Goal: Task Accomplishment & Management: Use online tool/utility

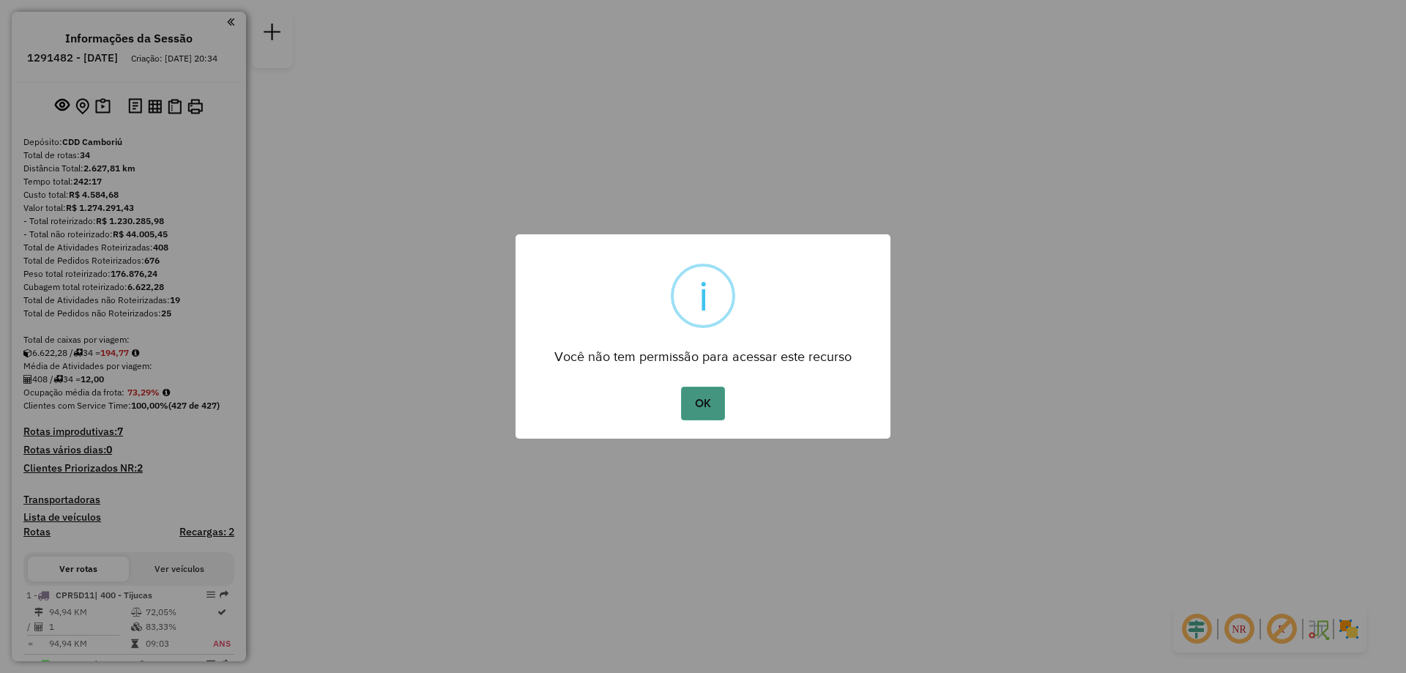
click at [707, 402] on button "OK" at bounding box center [702, 404] width 43 height 34
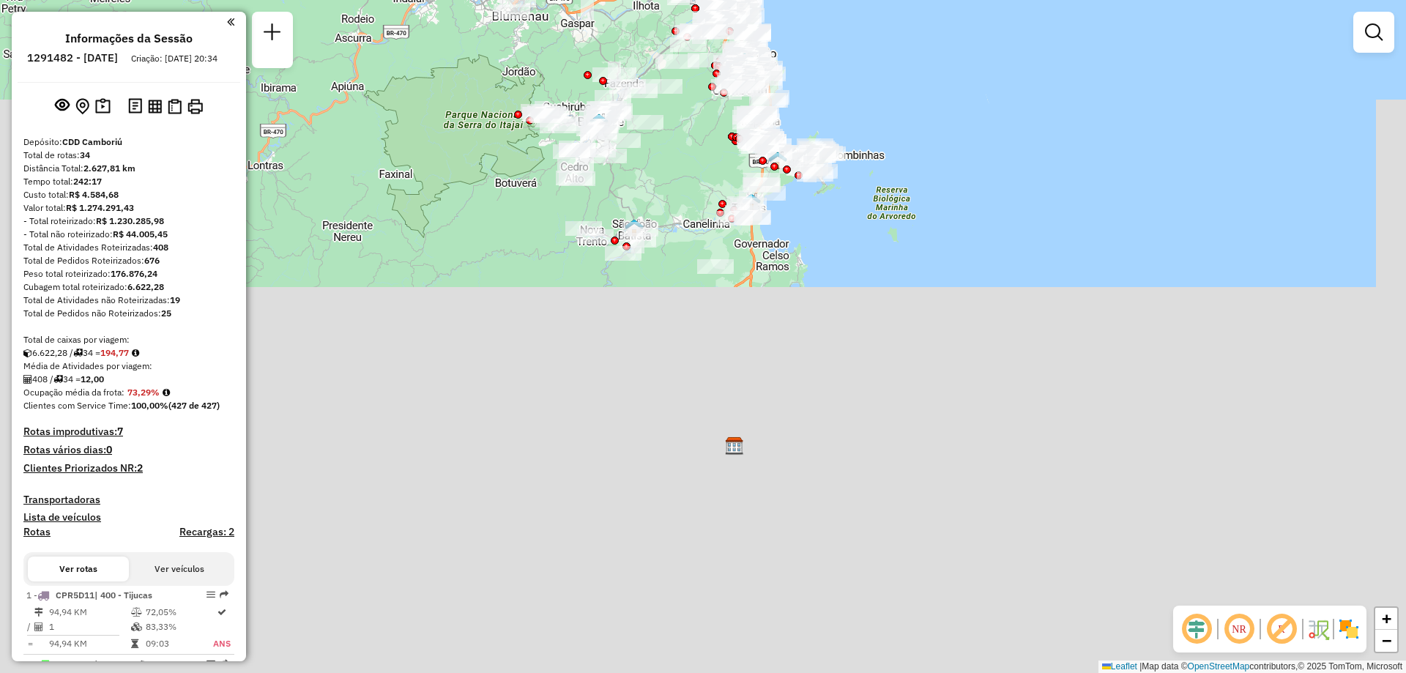
click at [228, 24] on em at bounding box center [230, 21] width 7 height 13
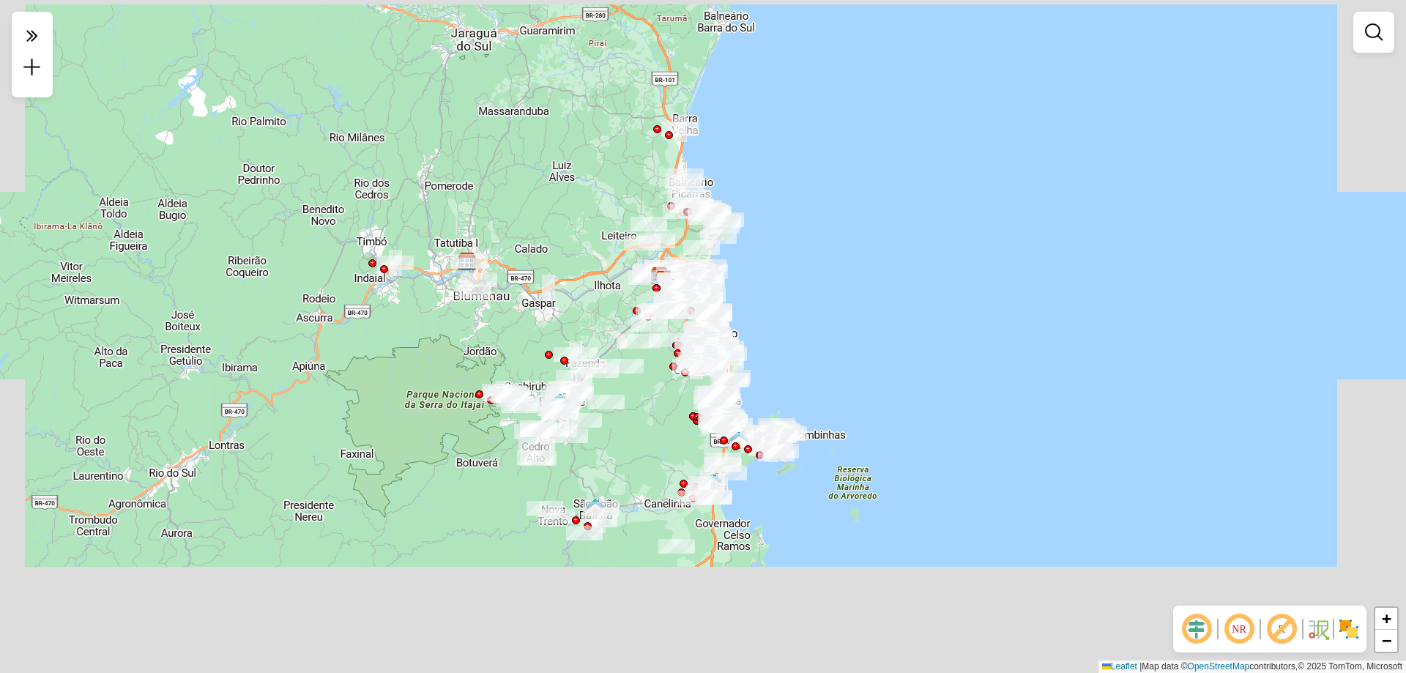
drag, startPoint x: 539, startPoint y: 138, endPoint x: 500, endPoint y: 418, distance: 282.4
click at [500, 418] on div "Janela de atendimento Grade de atendimento Capacidade Transportadoras Veículos …" at bounding box center [703, 336] width 1406 height 673
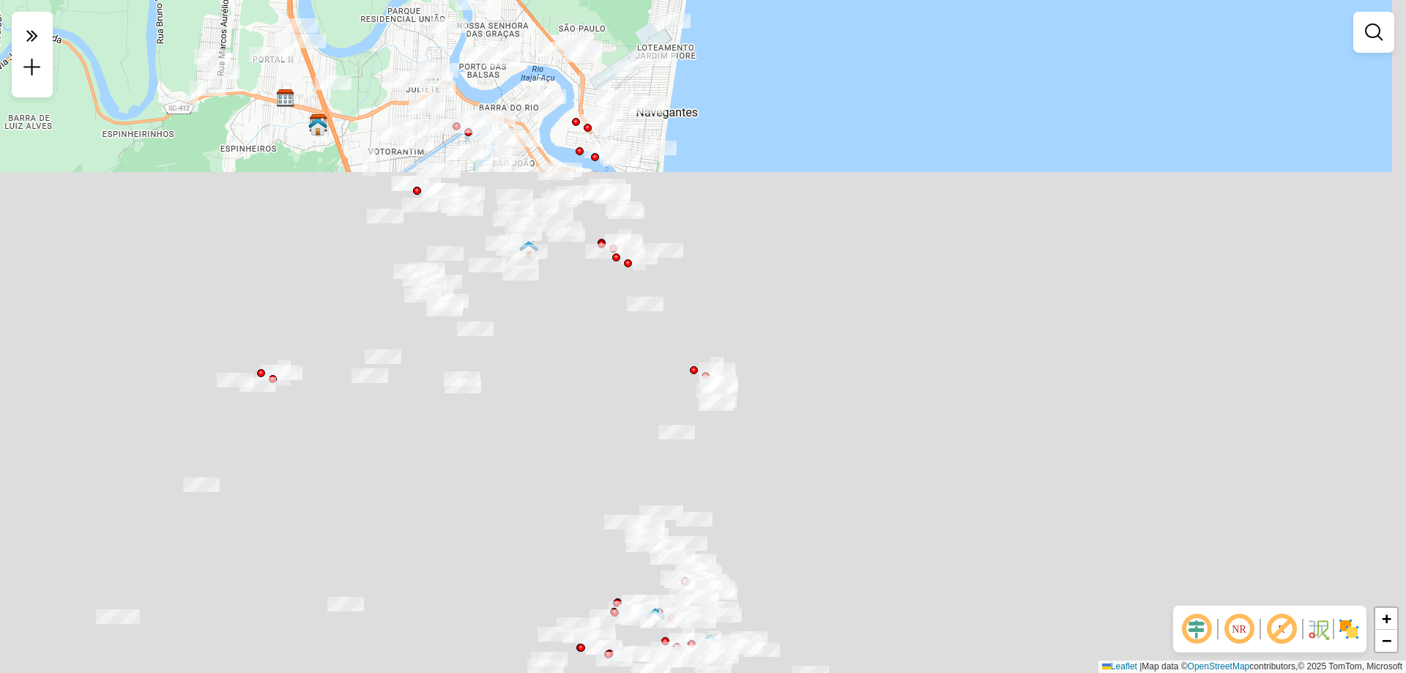
drag, startPoint x: 756, startPoint y: 250, endPoint x: 570, endPoint y: 398, distance: 237.1
click at [570, 398] on div "Janela de atendimento Grade de atendimento Capacidade Transportadoras Veículos …" at bounding box center [703, 336] width 1406 height 673
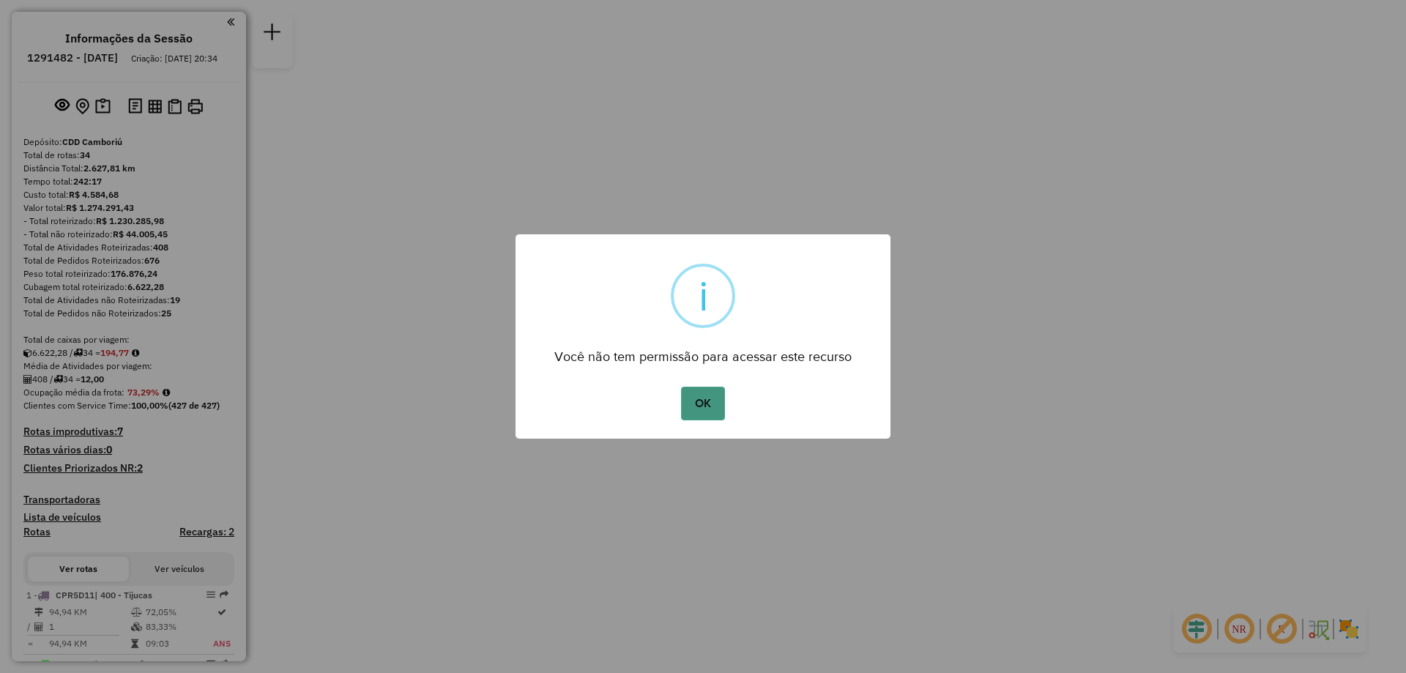
click at [710, 414] on button "OK" at bounding box center [702, 404] width 43 height 34
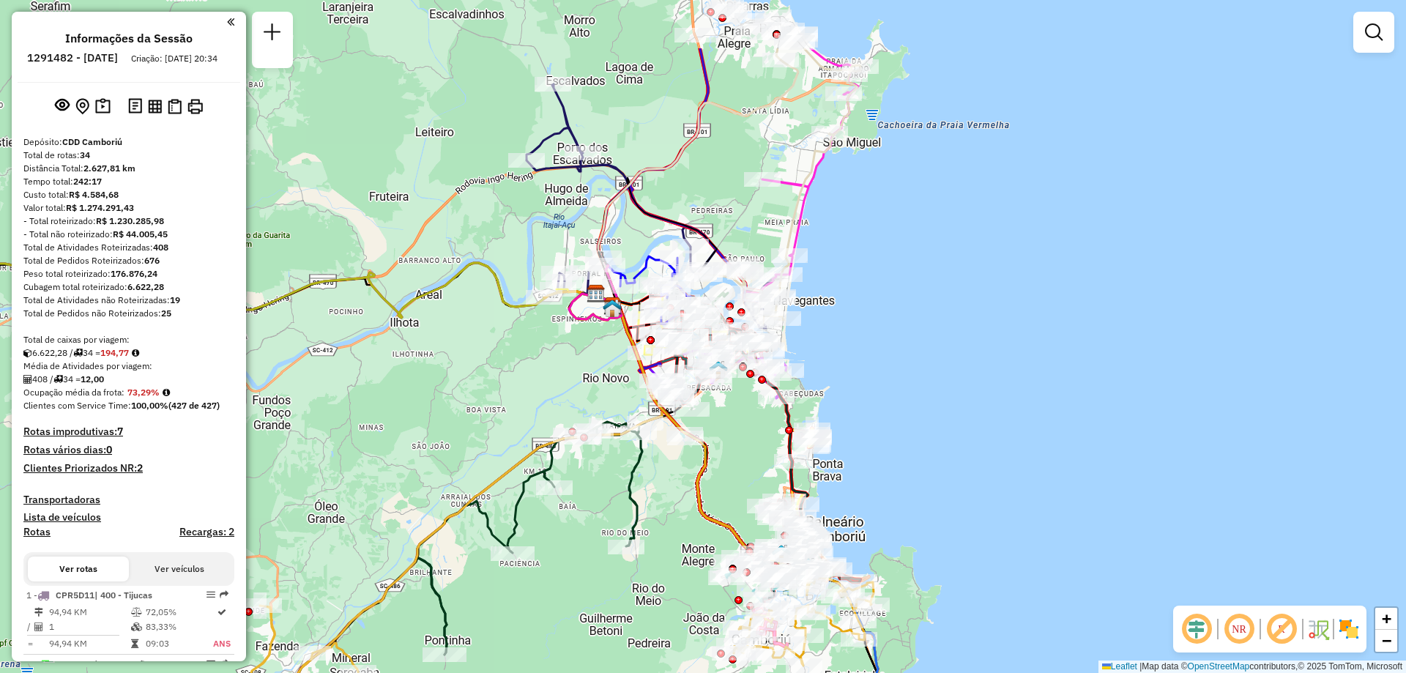
drag, startPoint x: 786, startPoint y: 267, endPoint x: 734, endPoint y: 377, distance: 122.2
click at [732, 382] on div "Rota 13 - Placa RXR2B15 92622075 - SETE PRODUCOES E EVENTOS LTDA Janela de aten…" at bounding box center [703, 336] width 1406 height 673
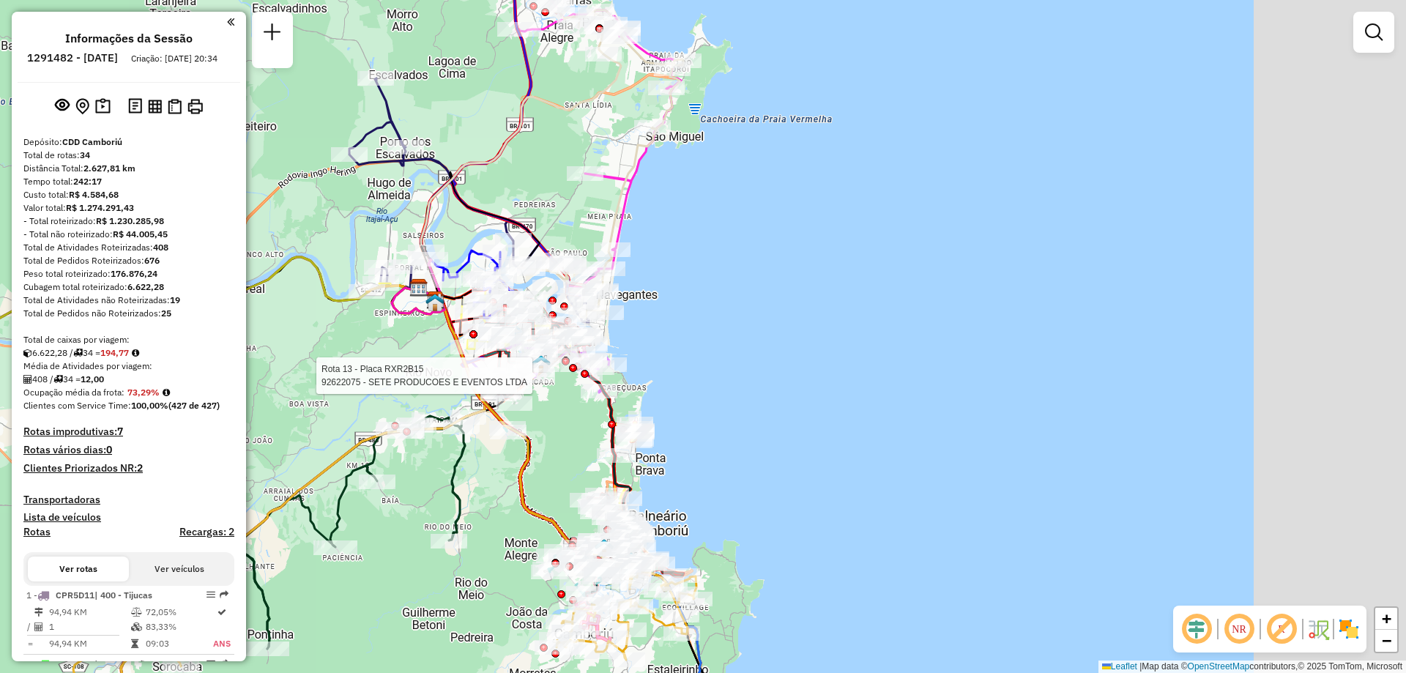
drag, startPoint x: 1037, startPoint y: 293, endPoint x: 860, endPoint y: 287, distance: 177.3
click at [860, 287] on div "Rota 13 - Placa RXR2B15 92622075 - SETE PRODUCOES E EVENTOS LTDA Janela de aten…" at bounding box center [703, 336] width 1406 height 673
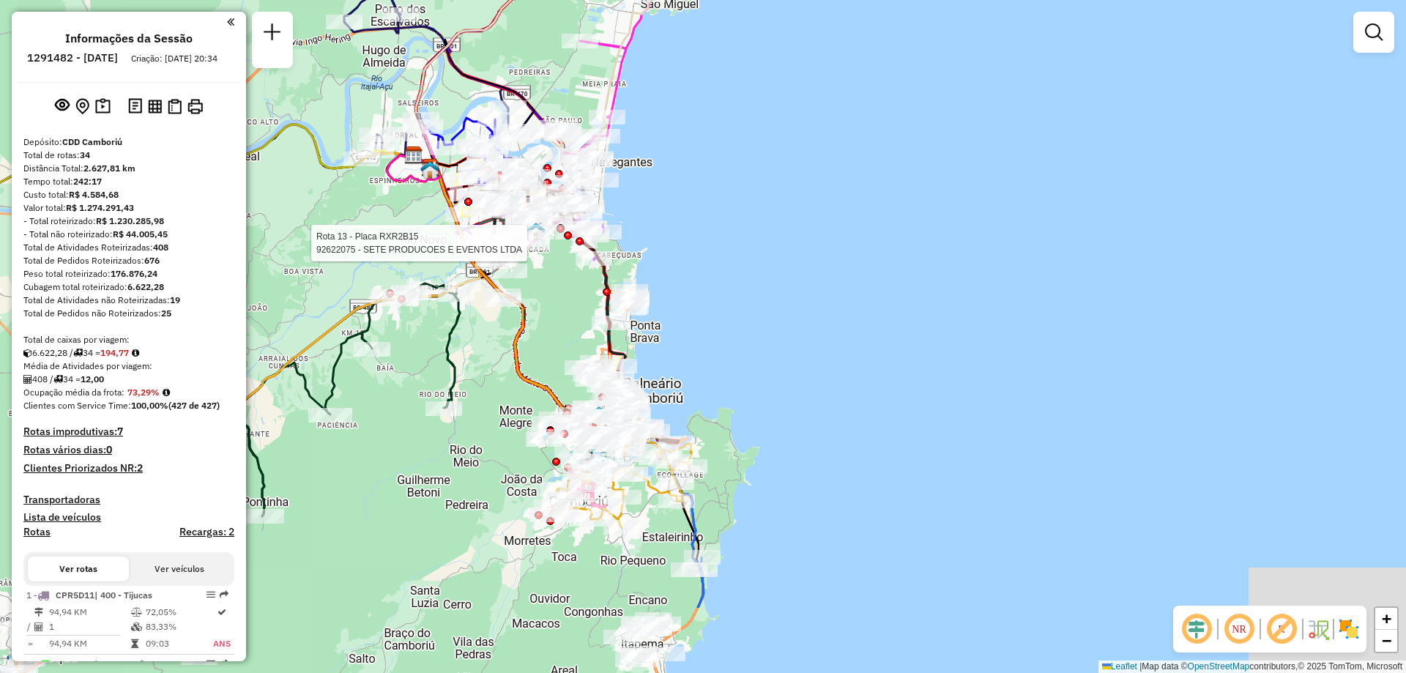
drag, startPoint x: 723, startPoint y: 482, endPoint x: 717, endPoint y: 324, distance: 157.6
click at [717, 324] on div "Rota 13 - Placa RXR2B15 92622075 - SETE PRODUCOES E EVENTOS LTDA Janela de aten…" at bounding box center [703, 336] width 1406 height 673
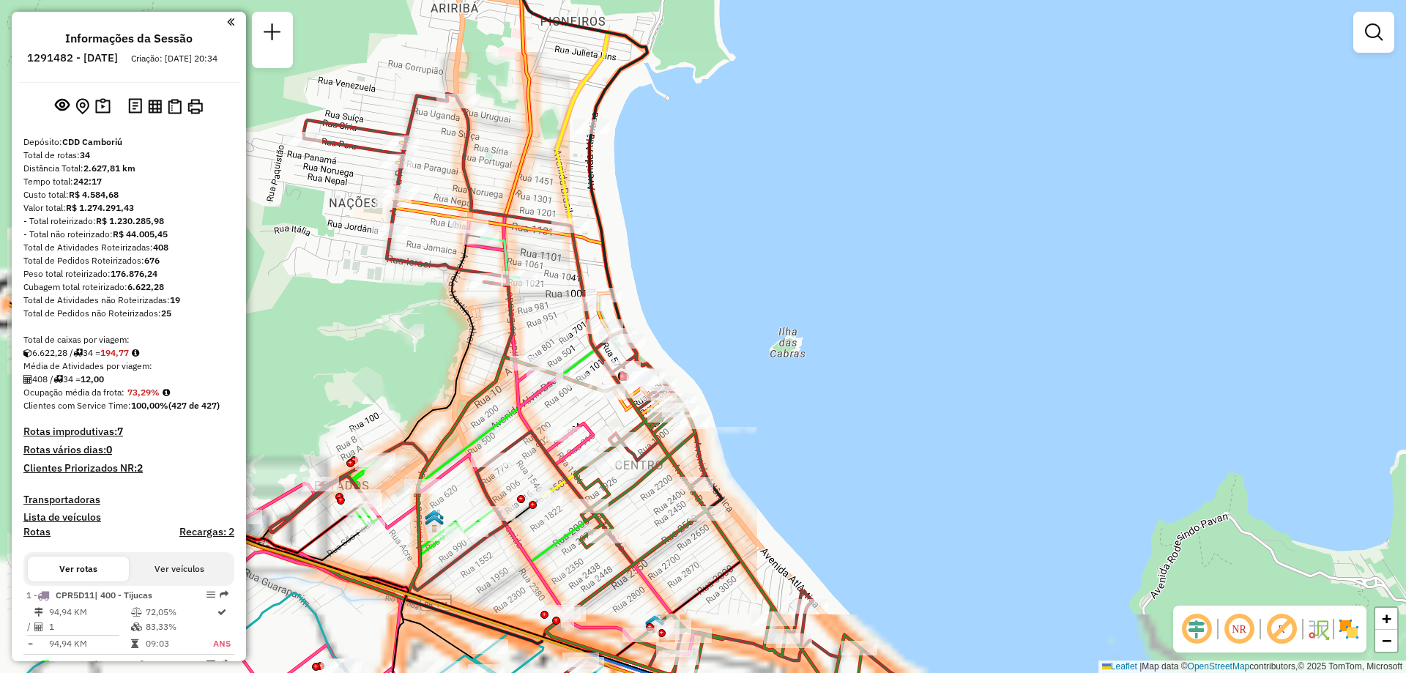
drag, startPoint x: 642, startPoint y: 363, endPoint x: 797, endPoint y: 297, distance: 168.6
click at [809, 296] on div "Rota 13 - Placa RXR2B15 92622075 - SETE PRODUCOES E EVENTOS LTDA Janela de aten…" at bounding box center [703, 336] width 1406 height 673
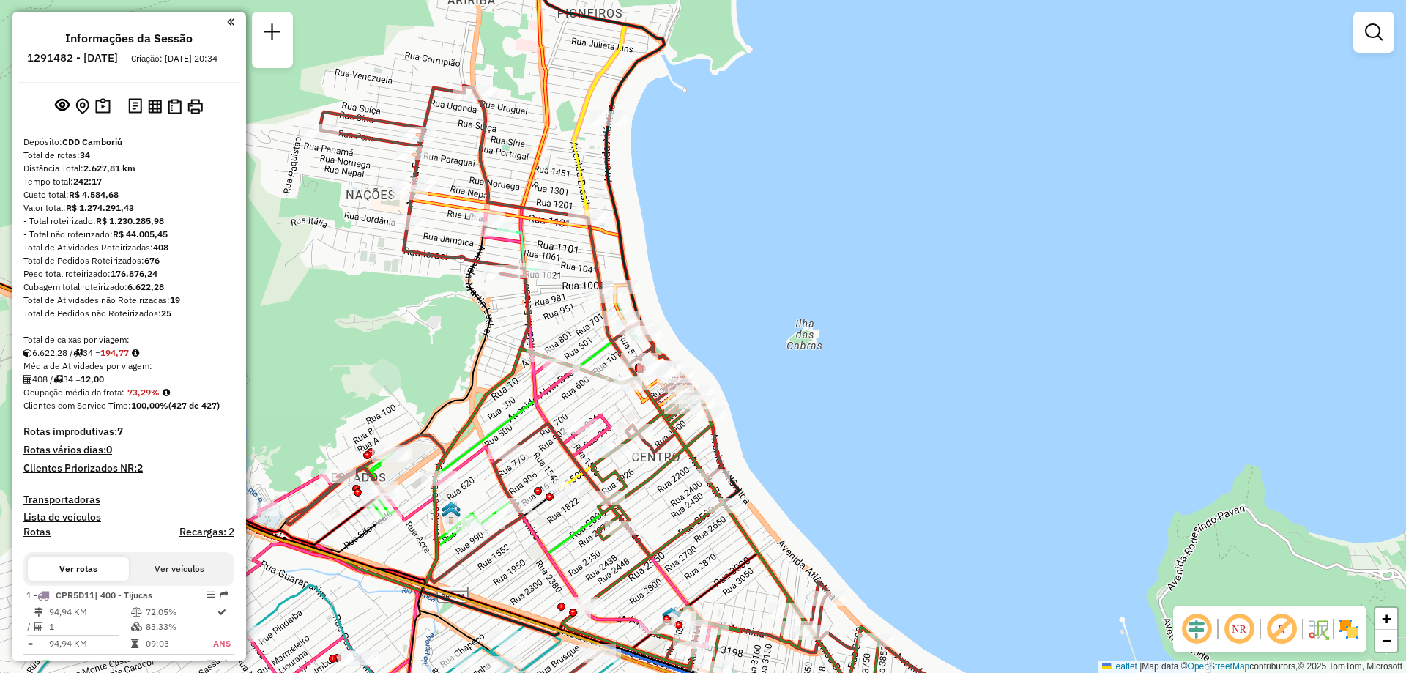
click at [1341, 625] on img at bounding box center [1348, 628] width 23 height 23
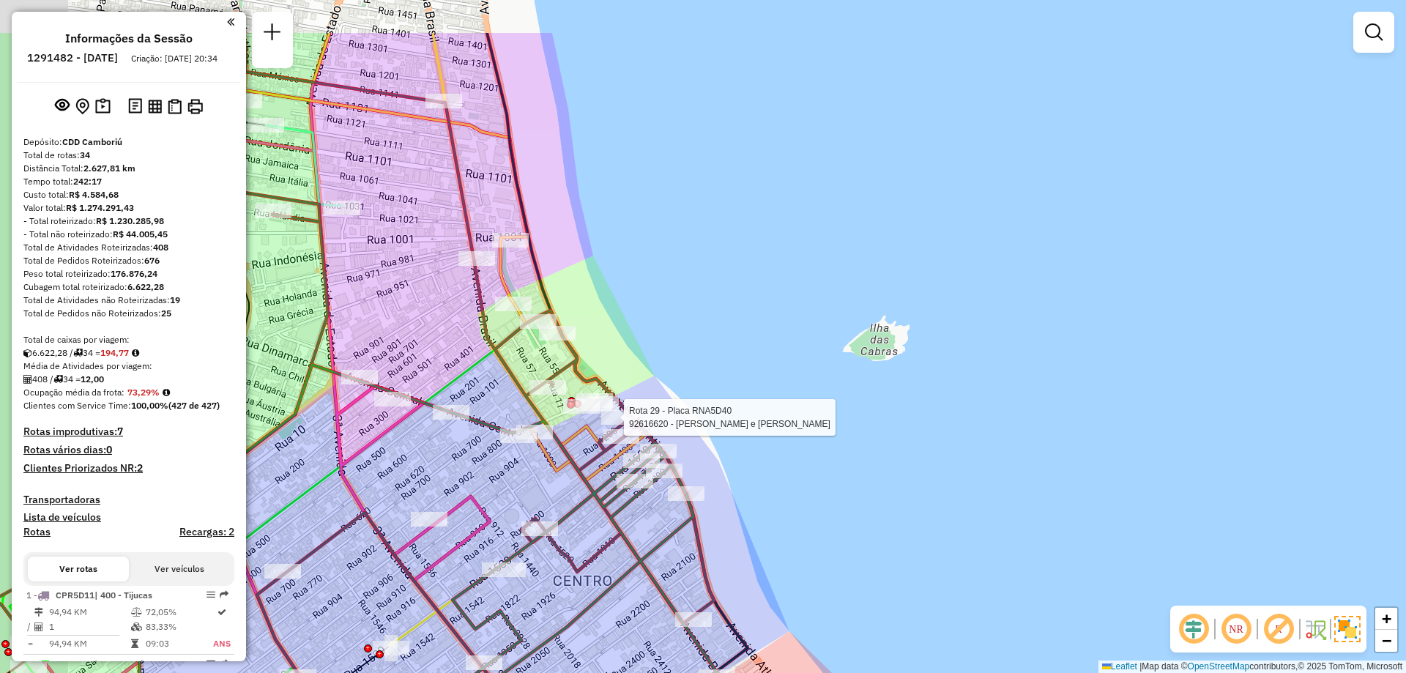
drag, startPoint x: 435, startPoint y: 262, endPoint x: 518, endPoint y: 362, distance: 130.5
click at [518, 362] on div "Rota 13 - Placa RXR2B15 92622075 - SETE PRODUCOES E EVENTOS LTDA Rota 29 - Plac…" at bounding box center [703, 336] width 1406 height 673
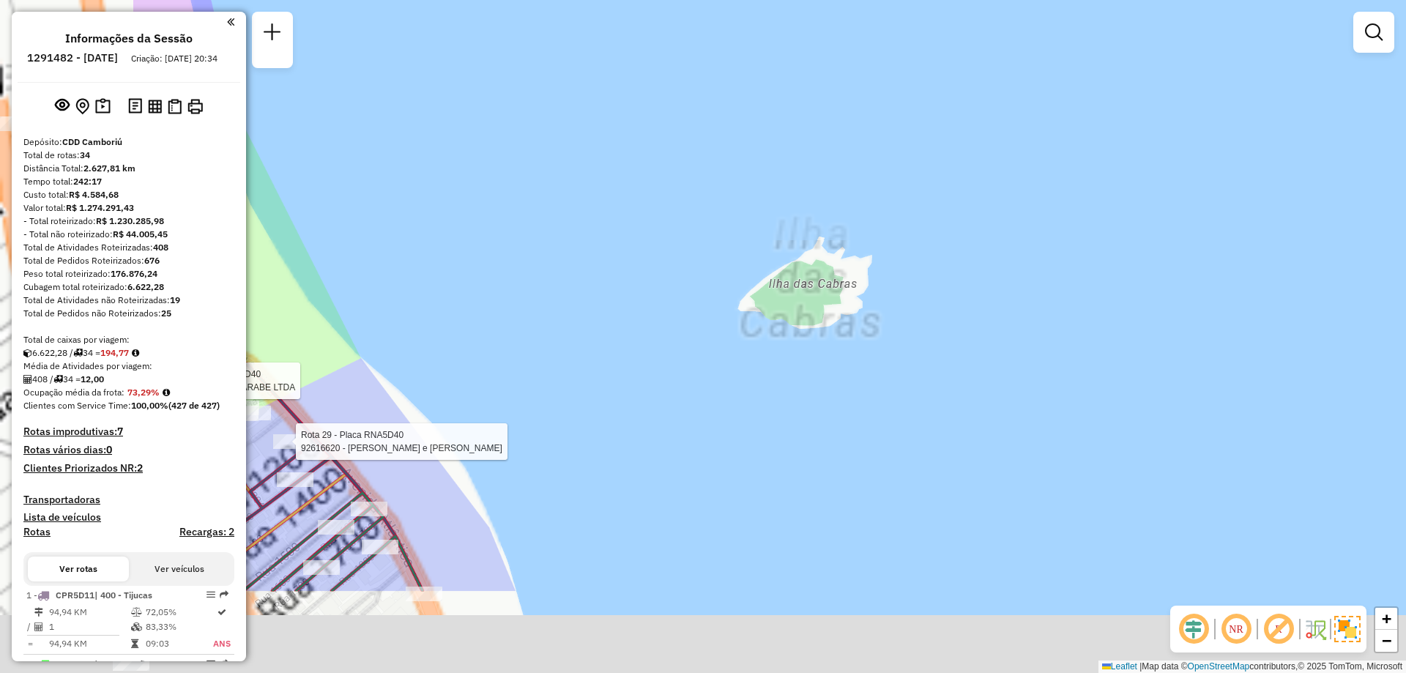
drag, startPoint x: 581, startPoint y: 341, endPoint x: 931, endPoint y: 115, distance: 415.8
click at [931, 115] on div "Rota 29 - Placa RNA5D40 92616620 - MANOEL e ALVES MANOE Rota 29 - Placa RNA5D40…" at bounding box center [703, 336] width 1406 height 673
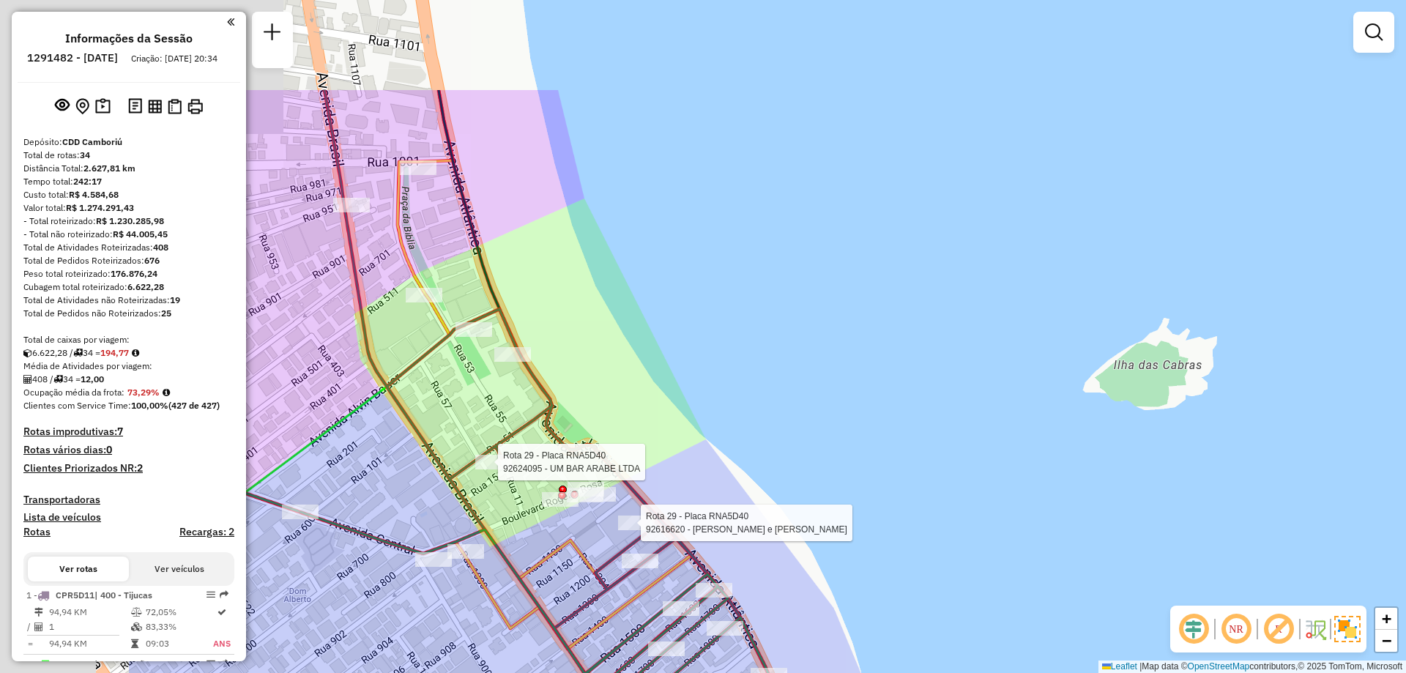
drag, startPoint x: 767, startPoint y: 331, endPoint x: 766, endPoint y: 380, distance: 49.1
click at [968, 492] on div "Rota 29 - Placa RNA5D40 92616620 - MANOEL e ALVES MANOE Rota 29 - Placa RNA5D40…" at bounding box center [703, 336] width 1406 height 673
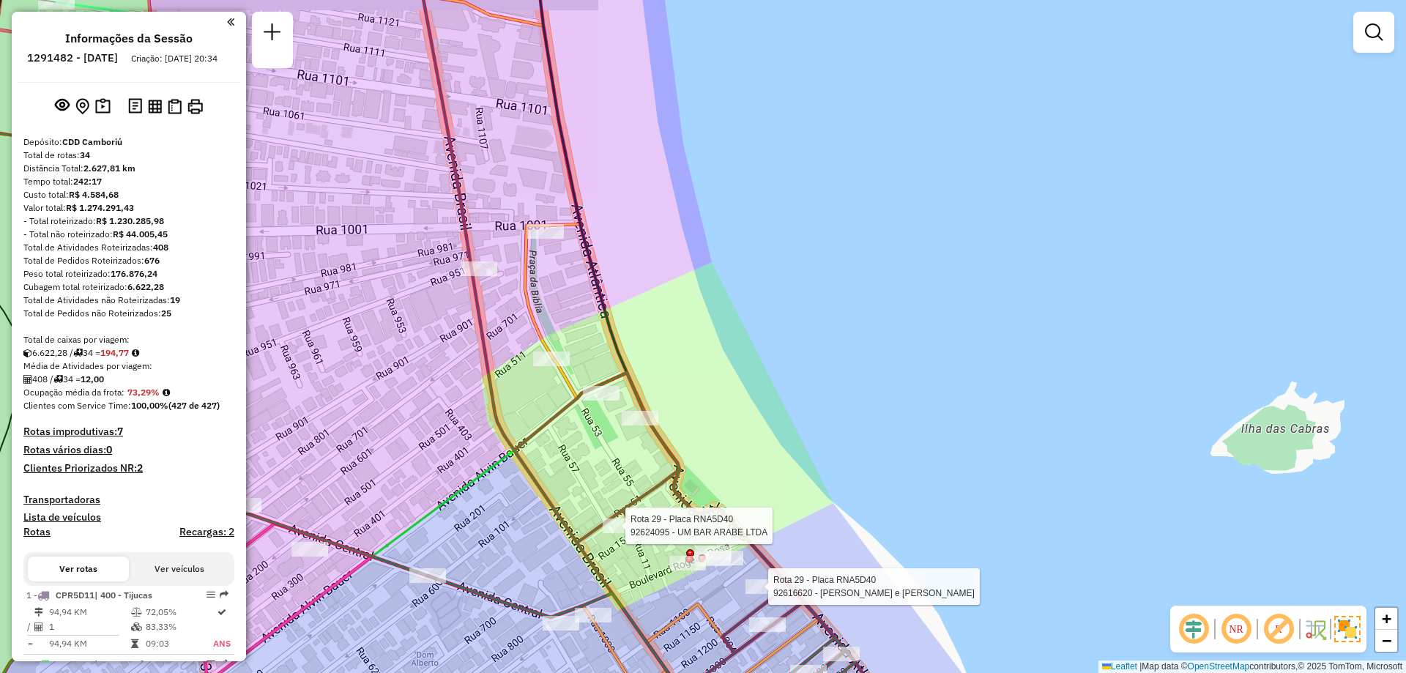
drag, startPoint x: 685, startPoint y: 302, endPoint x: 808, endPoint y: 364, distance: 138.2
click at [811, 365] on div "Rota 29 - Placa RNA5D40 92616620 - MANOEL e ALVES MANOE Rota 29 - Placa RNA5D40…" at bounding box center [703, 336] width 1406 height 673
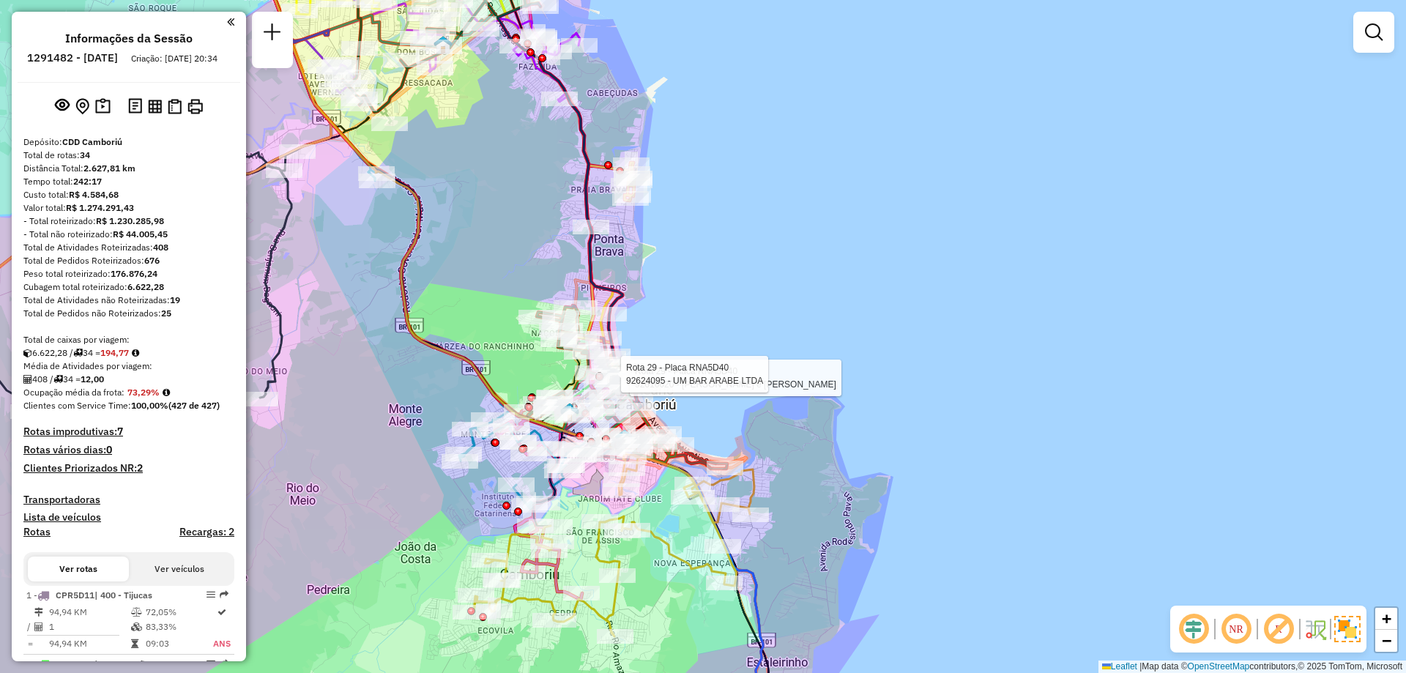
drag, startPoint x: 537, startPoint y: 209, endPoint x: 548, endPoint y: 269, distance: 60.9
click at [548, 269] on div "Rota 29 - Placa RNA5D40 92616620 - MANOEL e ALVES MANOE Rota 29 - Placa RNA5D40…" at bounding box center [703, 336] width 1406 height 673
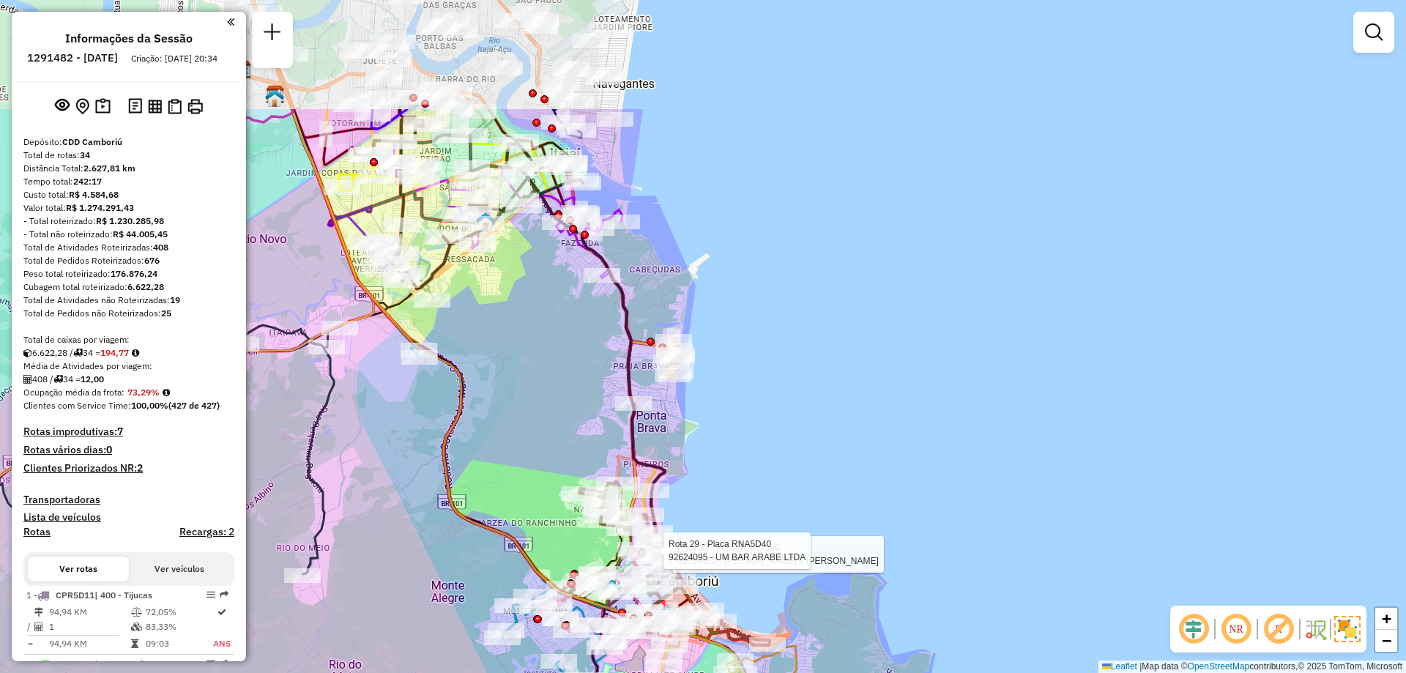
drag, startPoint x: 477, startPoint y: 149, endPoint x: 519, endPoint y: 325, distance: 181.5
click at [519, 325] on div "Rota 29 - Placa RNA5D40 92616620 - MANOEL e ALVES MANOE Rota 29 - Placa RNA5D40…" at bounding box center [703, 336] width 1406 height 673
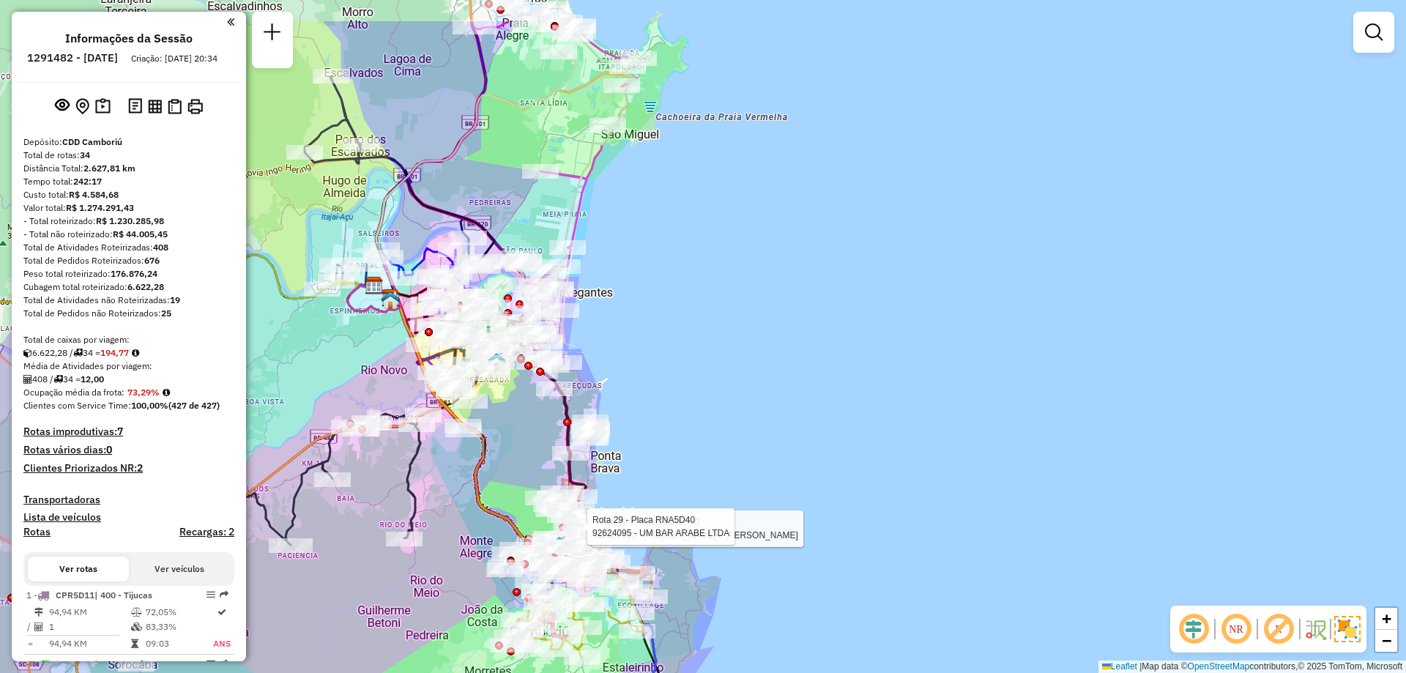
drag, startPoint x: 519, startPoint y: 325, endPoint x: 513, endPoint y: 414, distance: 88.8
click at [513, 414] on div "Rota 29 - Placa RNA5D40 92616620 - MANOEL e ALVES MANOE Rota 29 - Placa RNA5D40…" at bounding box center [703, 336] width 1406 height 673
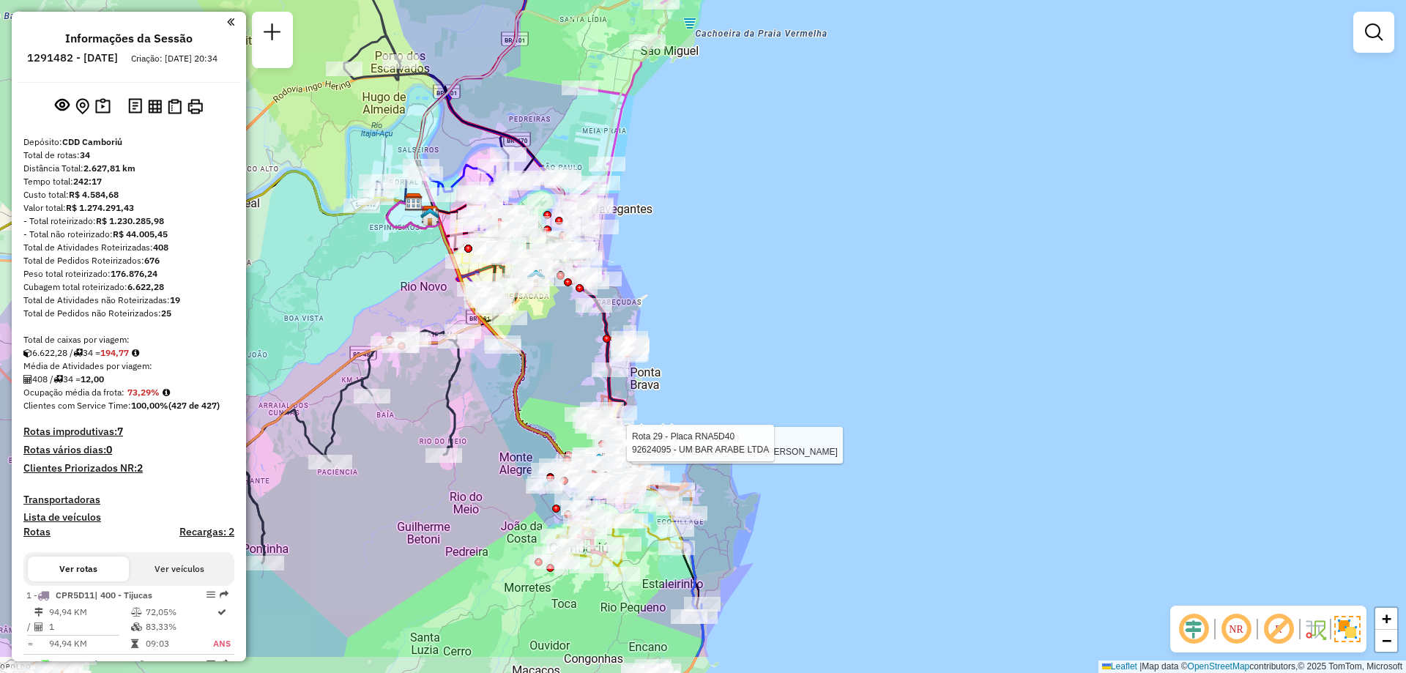
drag, startPoint x: 513, startPoint y: 414, endPoint x: 553, endPoint y: 330, distance: 92.4
click at [553, 330] on div "Rota 29 - Placa RNA5D40 92616620 - MANOEL e ALVES MANOE Rota 29 - Placa RNA5D40…" at bounding box center [703, 336] width 1406 height 673
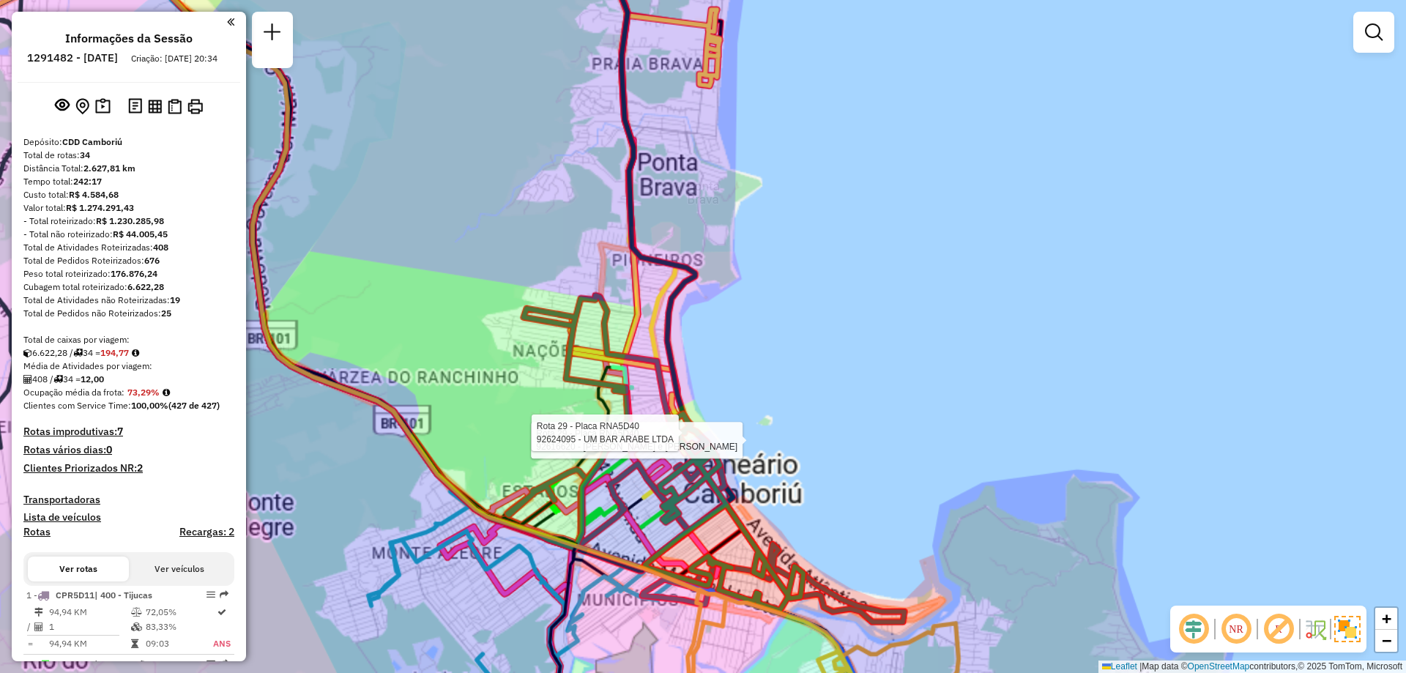
click at [510, 314] on div "Rota 29 - Placa RNA5D40 92616620 - MANOEL e ALVES MANOE Rota 29 - Placa RNA5D40…" at bounding box center [703, 336] width 1406 height 673
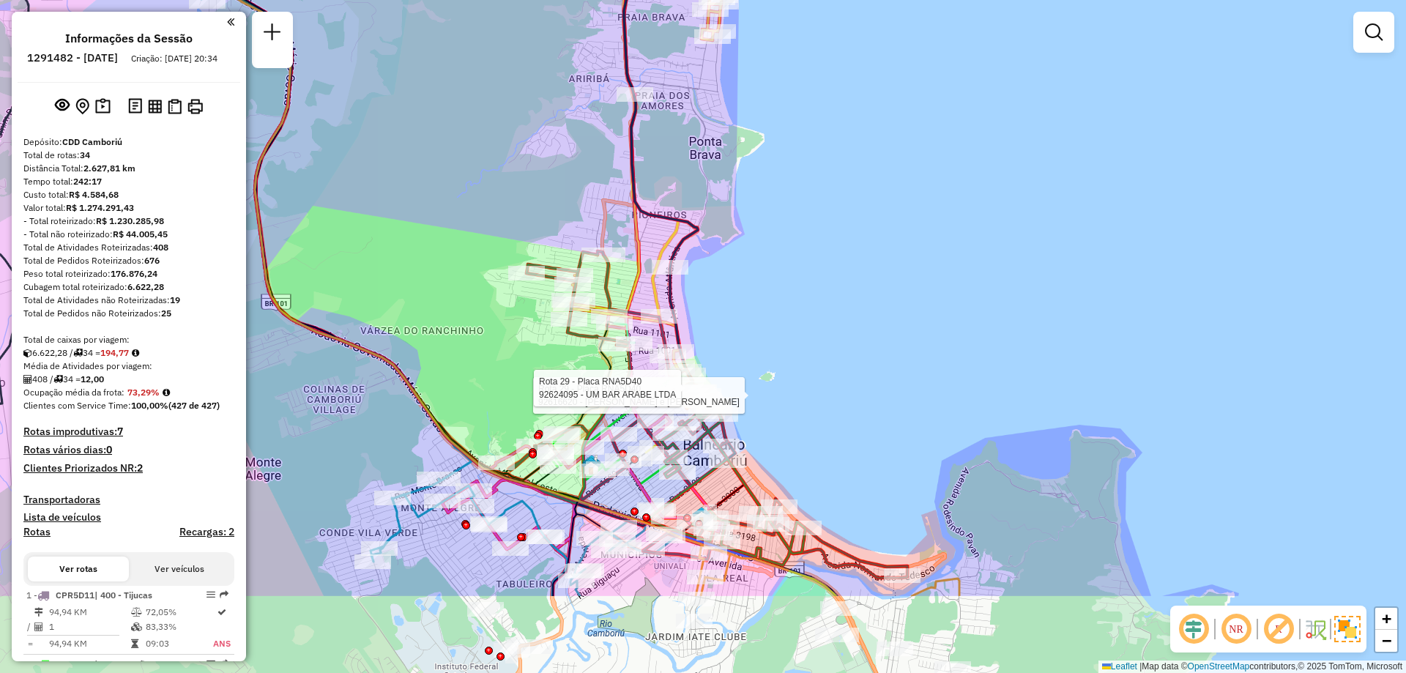
drag, startPoint x: 568, startPoint y: 518, endPoint x: 495, endPoint y: 344, distance: 188.8
click at [495, 344] on div "Rota 29 - Placa RNA5D40 92616620 - MANOEL e ALVES MANOE Rota 29 - Placa RNA5D40…" at bounding box center [703, 336] width 1406 height 673
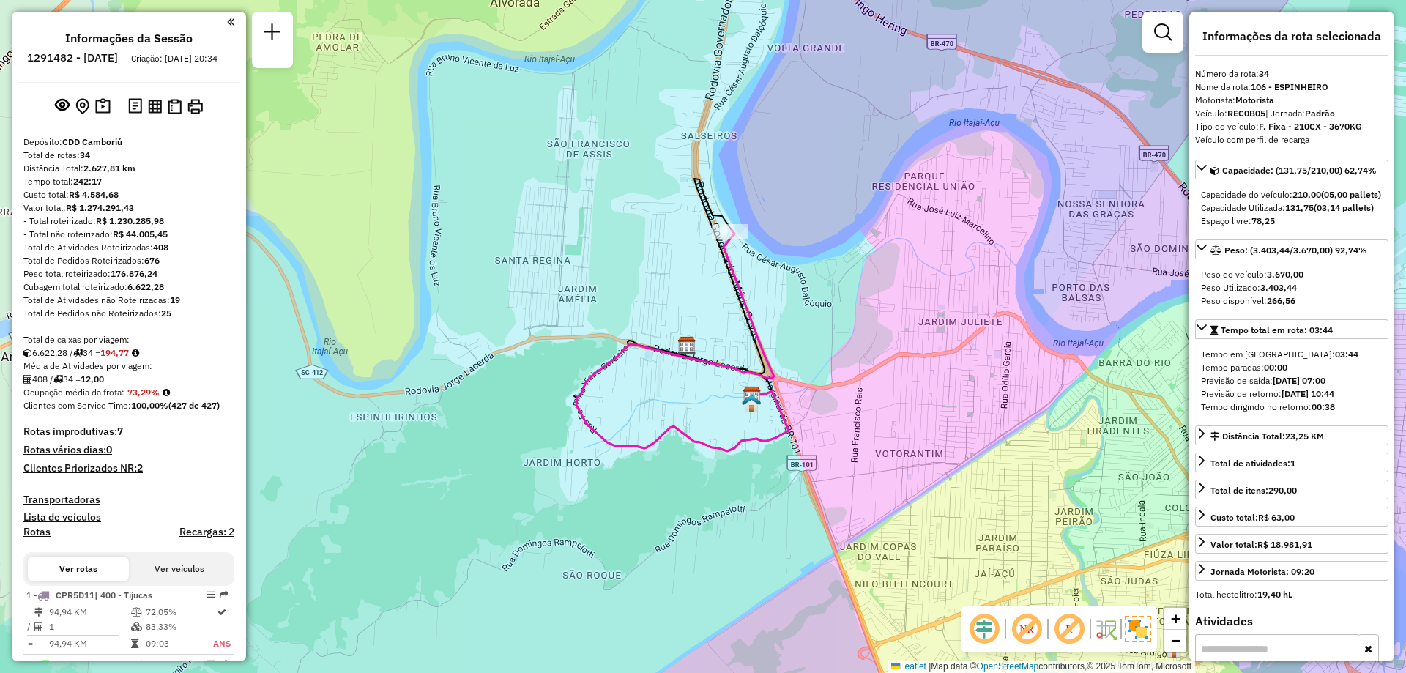
select select "**********"
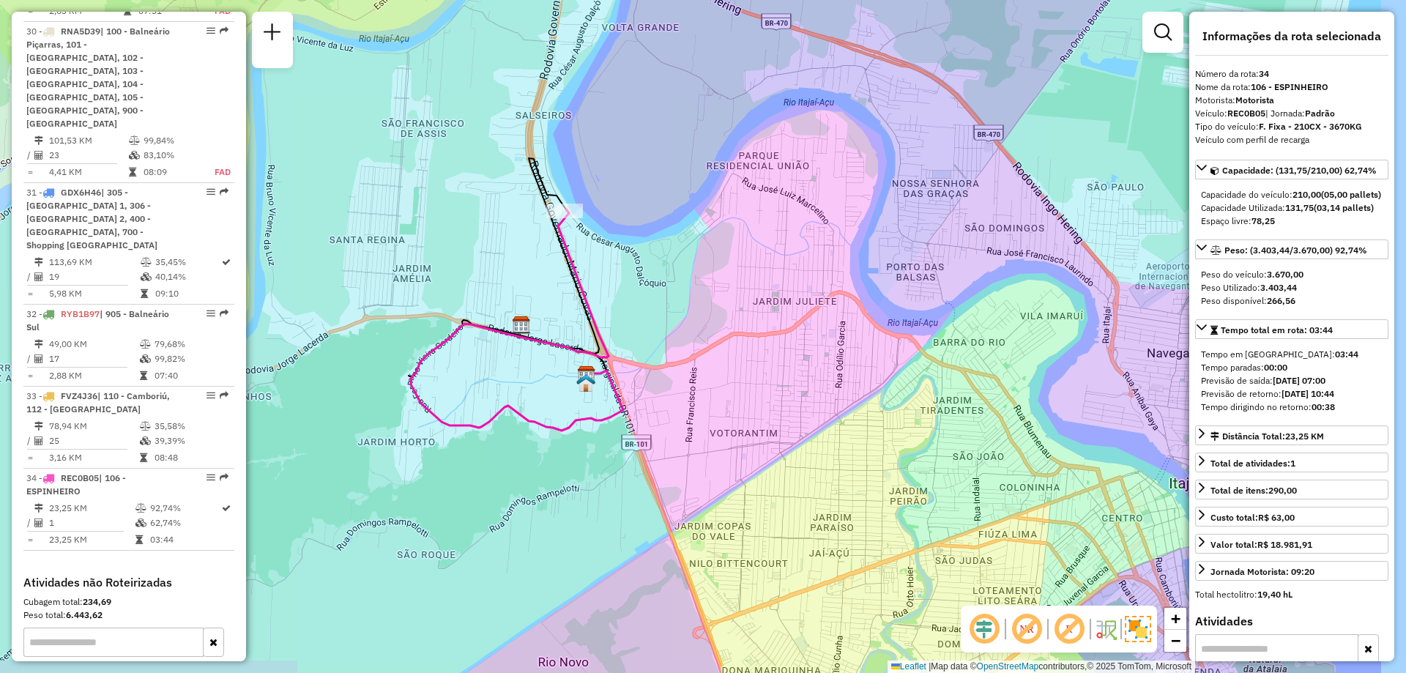
drag, startPoint x: 897, startPoint y: 207, endPoint x: 748, endPoint y: 46, distance: 219.2
click at [732, 186] on div "Janela de atendimento Grade de atendimento Capacidade Transportadoras Veículos …" at bounding box center [703, 336] width 1406 height 673
